Goal: Task Accomplishment & Management: Use online tool/utility

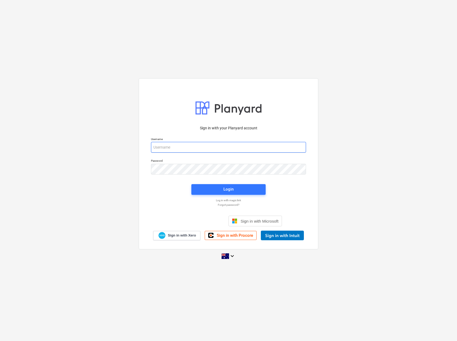
type input "[EMAIL_ADDRESS][PERSON_NAME][DOMAIN_NAME]"
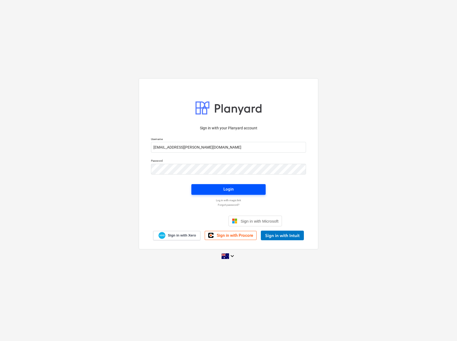
click at [221, 190] on span "Login" at bounding box center [228, 189] width 61 height 7
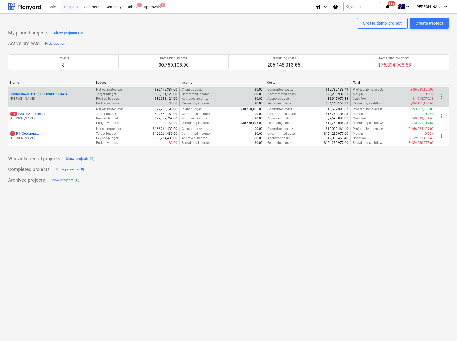
click at [39, 95] on p "Thomastown - P3 - [GEOGRAPHIC_DATA]" at bounding box center [39, 94] width 58 height 5
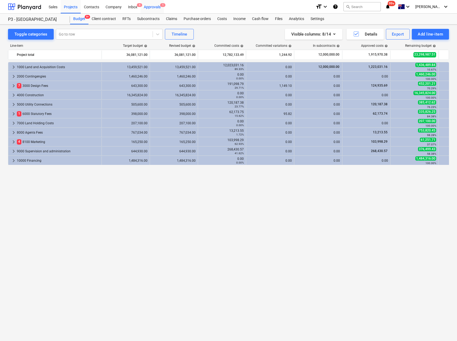
click at [152, 6] on div "Approvals 1" at bounding box center [151, 7] width 23 height 14
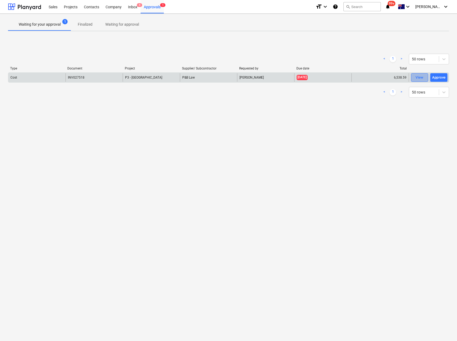
click at [416, 78] on div "View" at bounding box center [419, 78] width 8 height 6
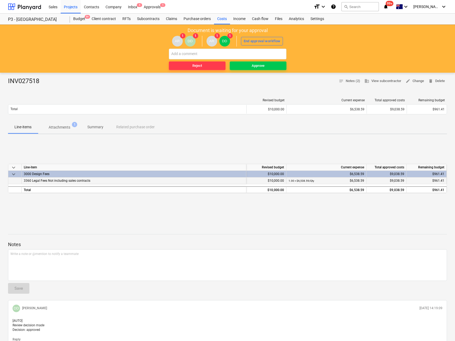
click at [62, 182] on span "3360 Legal Fees Not including sales contracts" at bounding box center [57, 181] width 67 height 4
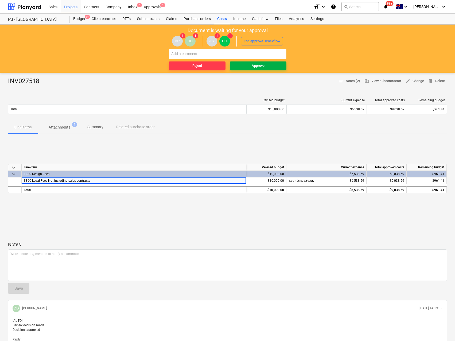
click at [253, 64] on div "Approve" at bounding box center [258, 66] width 13 height 6
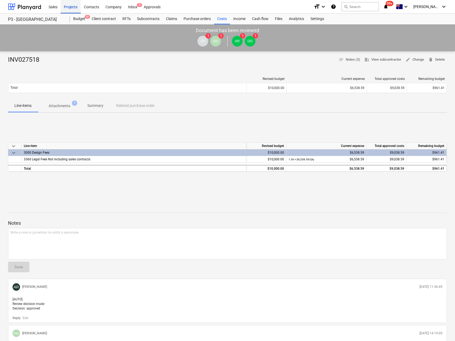
click at [72, 8] on div "Projects" at bounding box center [71, 7] width 20 height 14
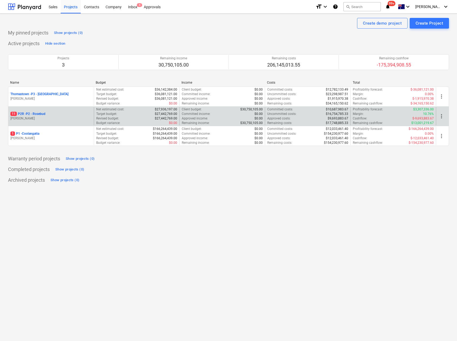
click at [28, 113] on p "11 P2R - P2 - Rosebud" at bounding box center [27, 114] width 35 height 5
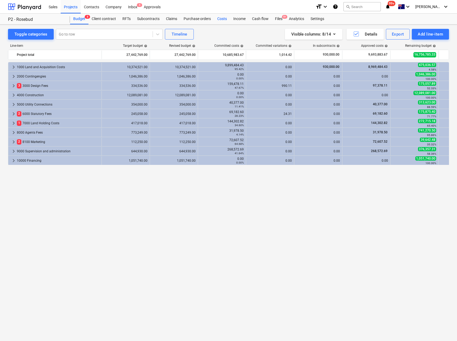
click at [224, 18] on div "Costs" at bounding box center [222, 19] width 16 height 11
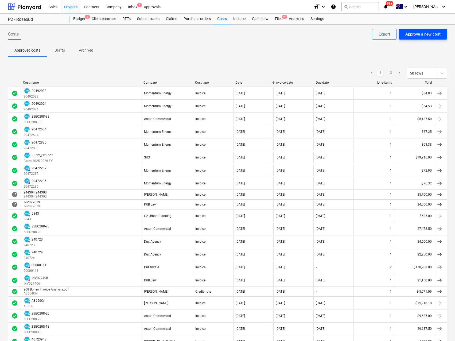
click at [418, 36] on div "Approve a new cost" at bounding box center [422, 34] width 35 height 7
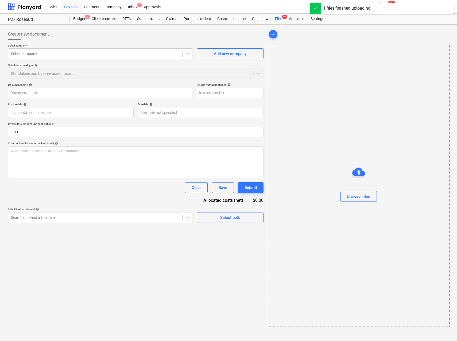
type input "Receipt 0000010955.pdf"
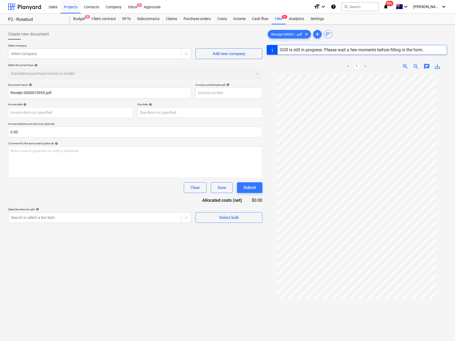
type input "[DATE]"
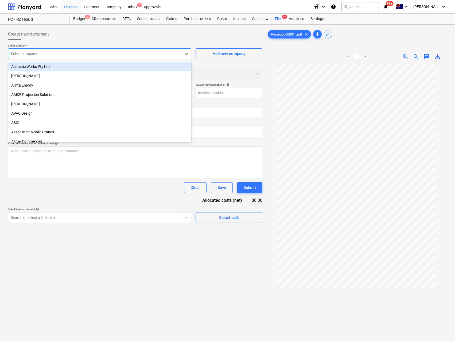
click at [34, 52] on div at bounding box center [94, 53] width 167 height 5
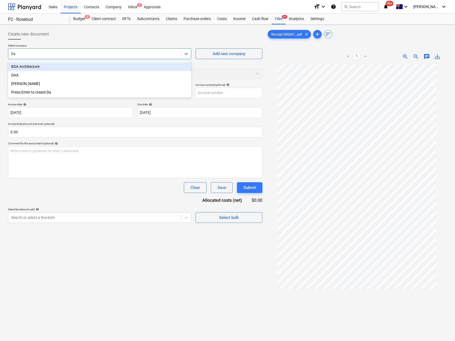
type input "Dam"
click at [33, 67] on div "[PERSON_NAME]" at bounding box center [99, 66] width 183 height 9
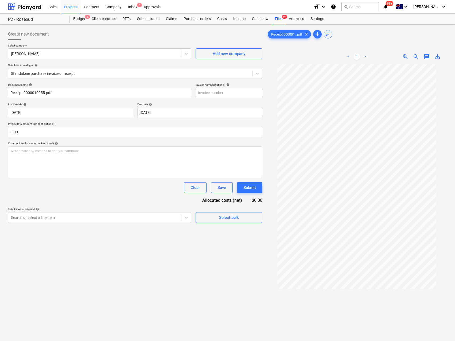
click at [90, 124] on p "Invoice total amount (net cost, optional)" at bounding box center [135, 124] width 254 height 5
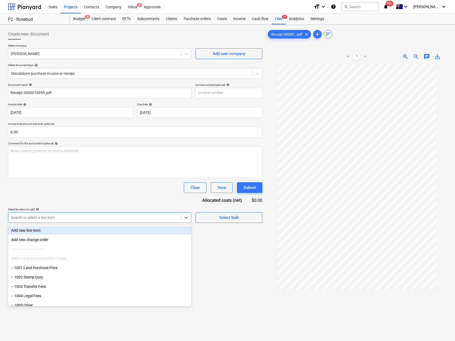
click at [72, 219] on div at bounding box center [94, 217] width 167 height 5
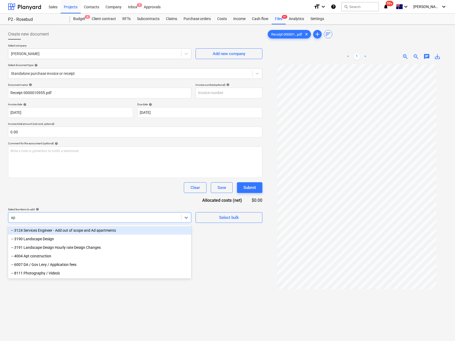
type input "app"
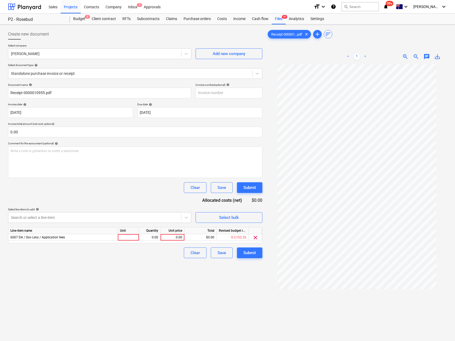
click at [62, 198] on div "Document name help Receipt 0000010955.pdf Invoice number (optional) help Invoic…" at bounding box center [135, 170] width 254 height 175
click at [128, 236] on div at bounding box center [128, 237] width 21 height 7
type input "Qty"
type input "2147.5"
click at [114, 252] on div "Clear Save Submit" at bounding box center [135, 252] width 254 height 11
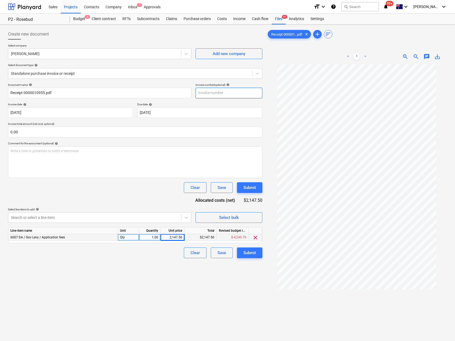
click at [214, 94] on input "text" at bounding box center [229, 93] width 67 height 11
click at [209, 93] on input "text" at bounding box center [229, 93] width 67 height 11
type input "Section72 App"
click at [255, 256] on div "Submit" at bounding box center [249, 252] width 13 height 7
